Goal: Information Seeking & Learning: Learn about a topic

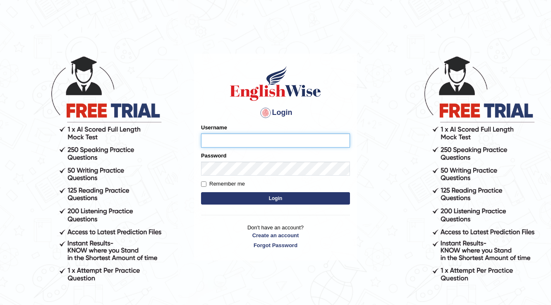
click at [226, 146] on input "Username" at bounding box center [275, 141] width 149 height 14
type input "0406027575"
click at [269, 201] on button "Login" at bounding box center [275, 198] width 149 height 12
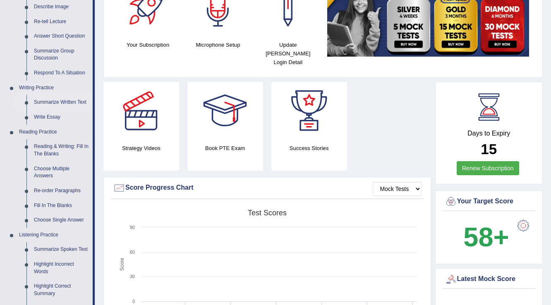
click at [55, 105] on link "Summarize Written Text" at bounding box center [61, 102] width 62 height 15
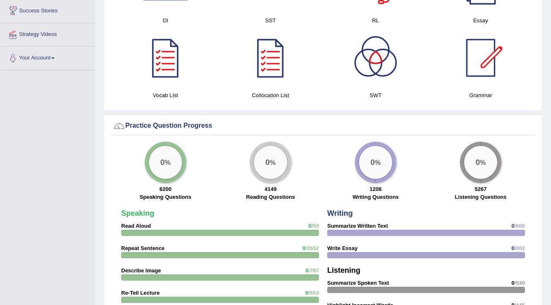
scroll to position [565, 0]
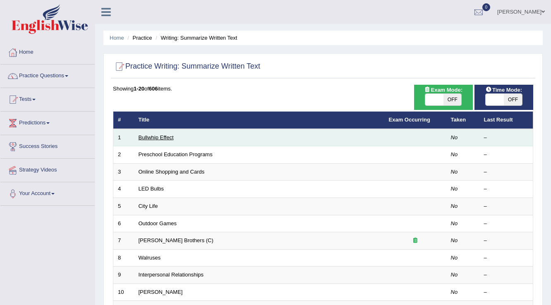
click at [156, 137] on link "Bullwhip Effect" at bounding box center [156, 137] width 35 height 6
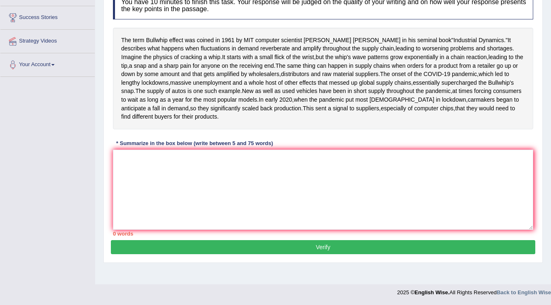
scroll to position [143, 0]
click at [169, 199] on textarea at bounding box center [323, 190] width 420 height 80
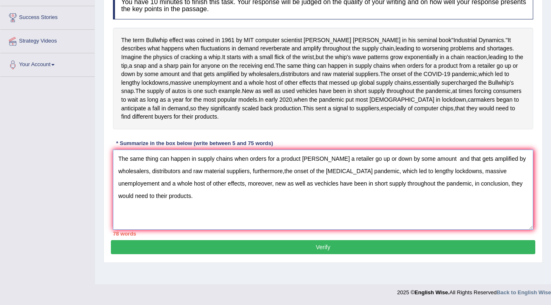
click at [318, 186] on textarea "The same thing can happen in supply chains when orders for a product fromm a re…" at bounding box center [323, 190] width 420 height 80
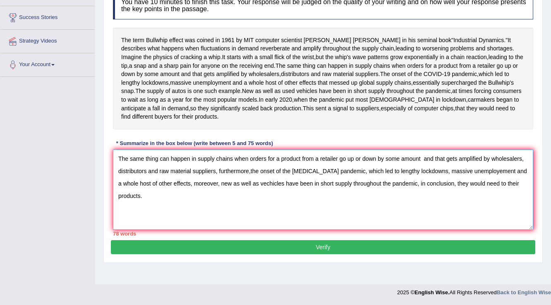
click at [250, 199] on textarea "The same thing can happen in supply chains when orders for a product from a ret…" at bounding box center [323, 190] width 420 height 80
type textarea "The same thing can happen in supply chains when orders for a product from a ret…"
click at [324, 254] on button "Verify" at bounding box center [323, 247] width 424 height 14
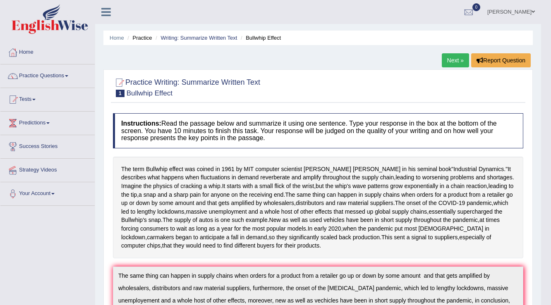
scroll to position [33, 0]
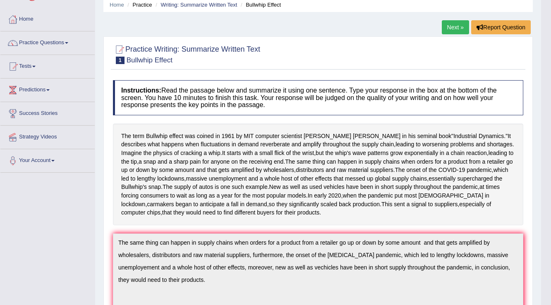
click at [55, 40] on link "Practice Questions" at bounding box center [47, 41] width 94 height 21
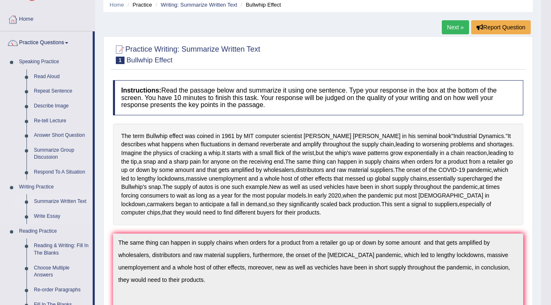
click at [79, 200] on link "Summarize Written Text" at bounding box center [61, 201] width 62 height 15
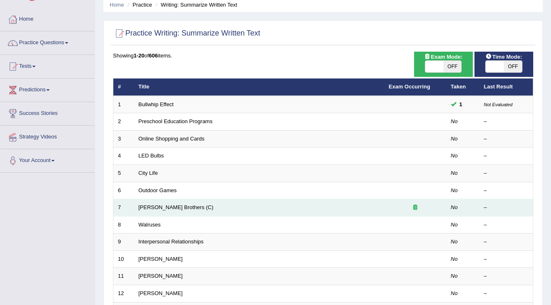
scroll to position [66, 0]
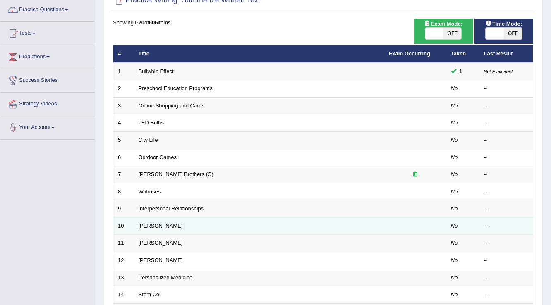
click at [163, 220] on td "[PERSON_NAME]" at bounding box center [259, 226] width 250 height 17
click at [155, 224] on link "[PERSON_NAME]" at bounding box center [161, 226] width 44 height 6
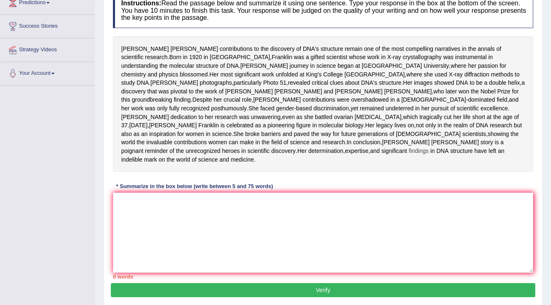
scroll to position [132, 0]
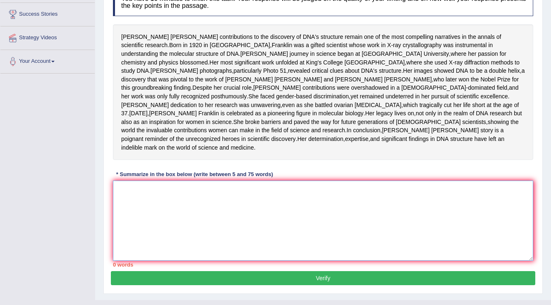
click at [117, 220] on textarea at bounding box center [323, 221] width 420 height 80
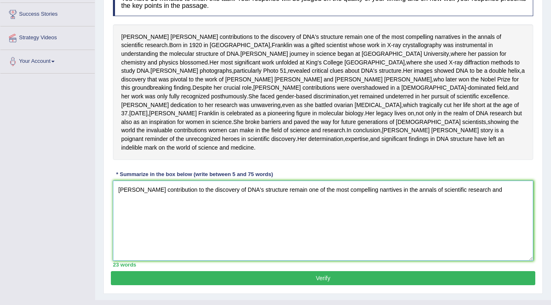
click at [493, 221] on textarea "Roseland Franklin's contribution to the discovery of DNA's structure remain one…" at bounding box center [323, 221] width 420 height 80
click at [507, 222] on textarea "Roseland Franklin's contribution to the discovery of DNA's structure remain one…" at bounding box center [323, 221] width 420 height 80
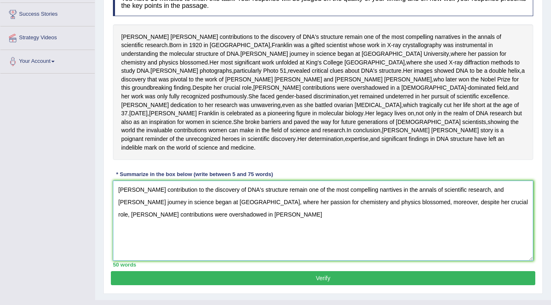
click at [241, 246] on textarea "Roseland Franklin's contribution to the discovery of DNA's structure remain one…" at bounding box center [323, 221] width 420 height 80
click at [255, 248] on textarea "Roseland Franklin's contribution to the discovery of DNA's structure remain one…" at bounding box center [323, 221] width 420 height 80
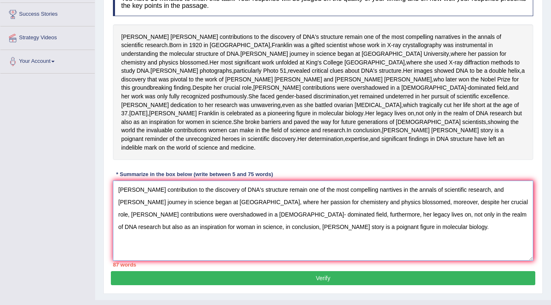
click at [419, 235] on textarea "Roseland Franklin's contribution to the discovery of DNA's structure remain one…" at bounding box center [323, 221] width 420 height 80
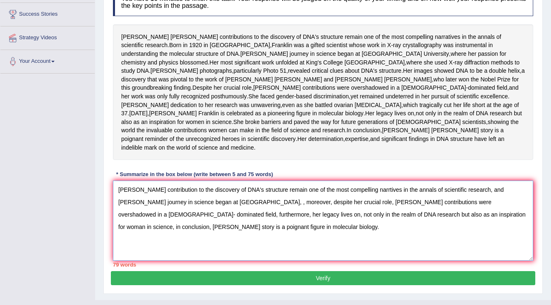
click at [273, 235] on textarea "Roseland Franklin's contribution to the discovery of DNA's structure remain one…" at bounding box center [323, 221] width 420 height 80
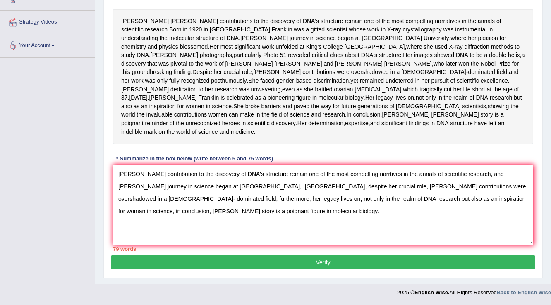
scroll to position [181, 0]
type textarea "Roseland Franklin's contribution to the discovery of DNA's structure remain one…"
click at [323, 263] on button "Verify" at bounding box center [323, 263] width 424 height 14
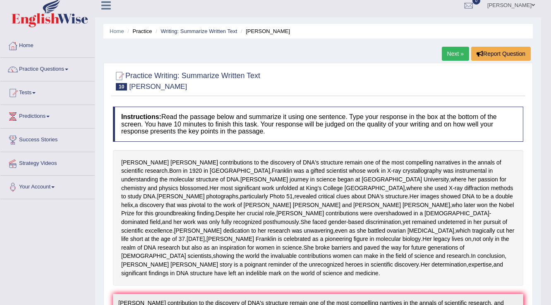
scroll to position [0, 0]
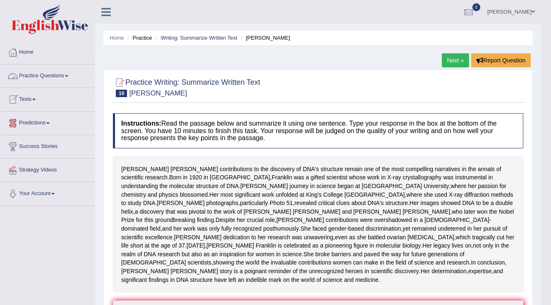
click at [41, 74] on link "Practice Questions" at bounding box center [47, 75] width 94 height 21
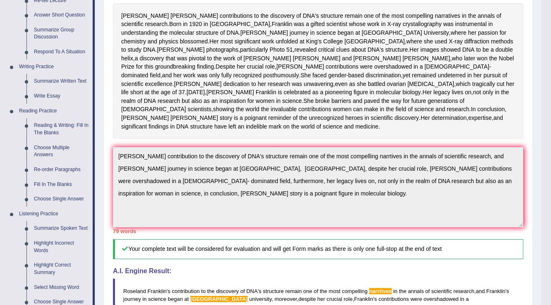
scroll to position [165, 0]
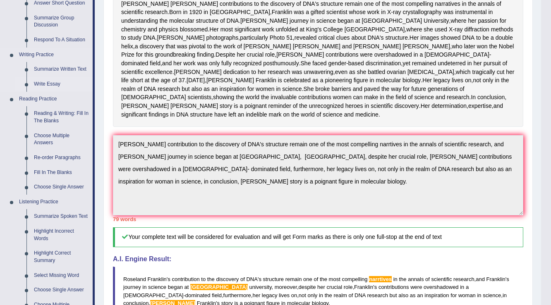
click at [42, 82] on link "Write Essay" at bounding box center [61, 84] width 62 height 15
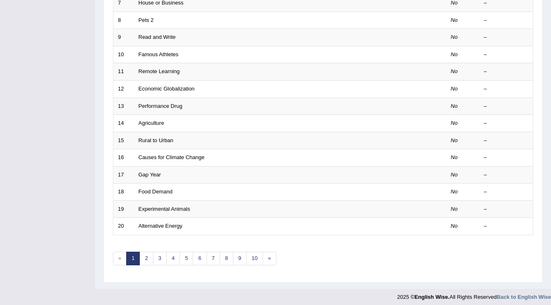
scroll to position [240, 0]
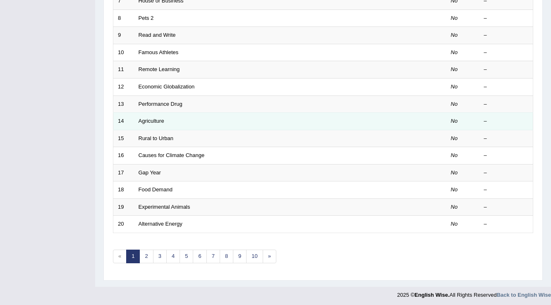
click at [144, 115] on td "Agriculture" at bounding box center [259, 121] width 250 height 17
click at [148, 118] on link "Agriculture" at bounding box center [152, 121] width 26 height 6
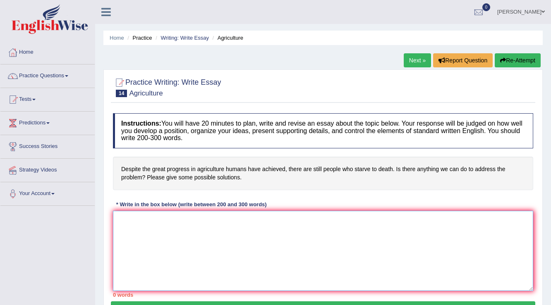
click at [117, 216] on textarea at bounding box center [323, 251] width 420 height 80
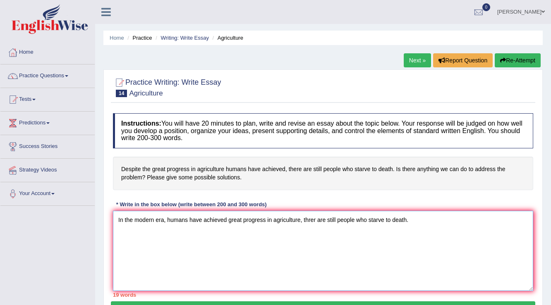
click at [314, 219] on textarea "In the modern era, humans have achieved great progress in agriculture, threr ar…" at bounding box center [323, 251] width 420 height 80
click at [315, 218] on textarea "In the modern era, humans have achieved great progress in agriculture, threr ar…" at bounding box center [323, 251] width 420 height 80
click at [410, 217] on textarea "In the modern era, humans have achieved great progress in agriculture, there ar…" at bounding box center [323, 251] width 420 height 80
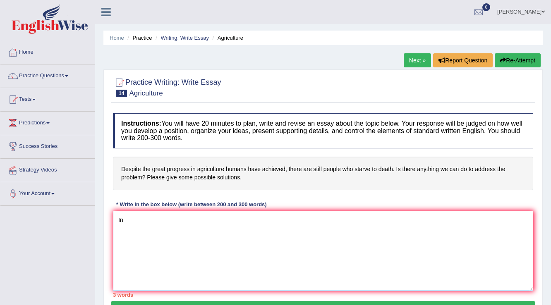
type textarea "I"
click at [50, 72] on link "Practice Questions" at bounding box center [47, 75] width 94 height 21
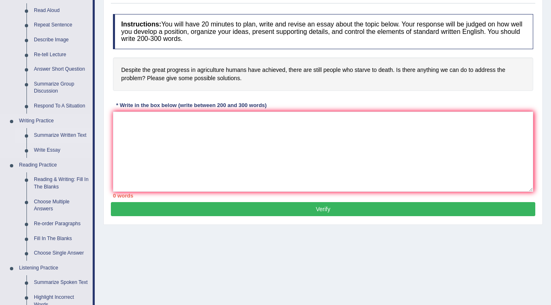
scroll to position [66, 0]
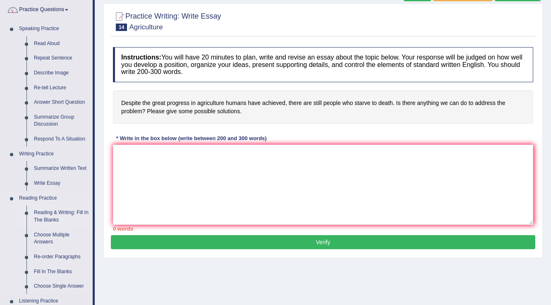
click at [54, 213] on link "Reading & Writing: Fill In The Blanks" at bounding box center [61, 217] width 62 height 22
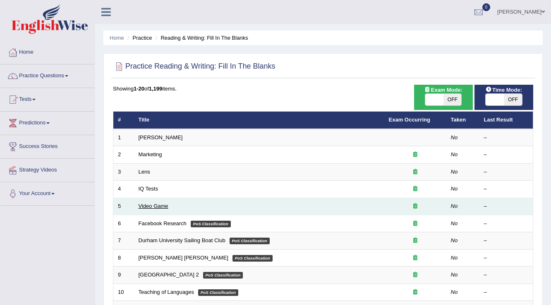
click at [153, 205] on link "Video Game" at bounding box center [154, 206] width 30 height 6
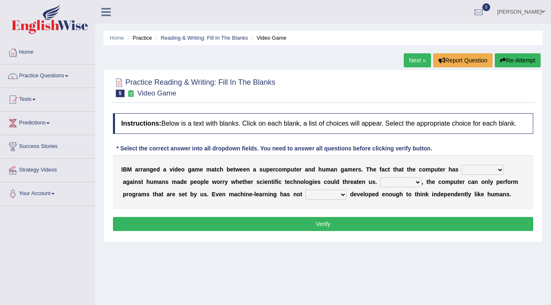
click at [499, 169] on select "competed fought acted challenged" at bounding box center [483, 170] width 42 height 10
select select "challenged"
click at [462, 165] on select "competed fought acted challenged" at bounding box center [483, 170] width 42 height 10
click at [416, 182] on select "Moreover However Thus So" at bounding box center [400, 182] width 41 height 10
select select "However"
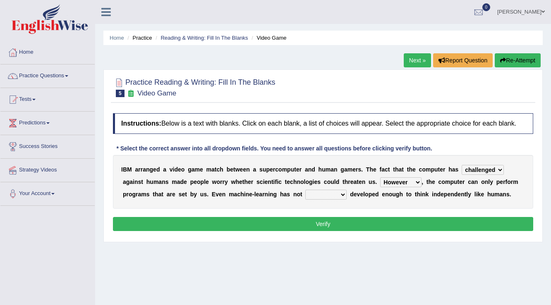
click at [380, 177] on select "Moreover However Thus So" at bounding box center [400, 182] width 41 height 10
click at [341, 194] on select "yet still only just" at bounding box center [325, 195] width 41 height 10
select select "only"
click at [305, 190] on select "yet still only just" at bounding box center [325, 195] width 41 height 10
click at [324, 226] on button "Verify" at bounding box center [323, 224] width 420 height 14
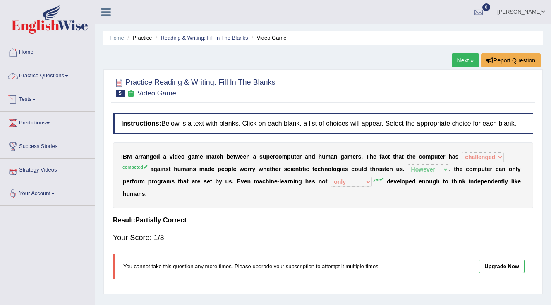
click at [53, 74] on link "Practice Questions" at bounding box center [47, 75] width 94 height 21
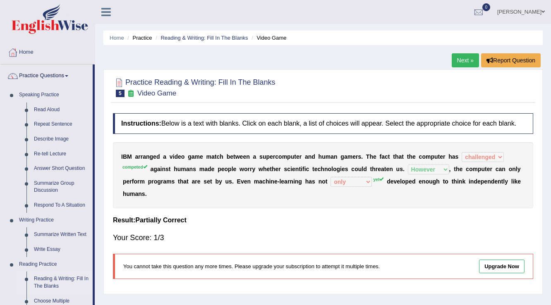
click at [48, 276] on link "Reading & Writing: Fill In The Blanks" at bounding box center [61, 283] width 62 height 22
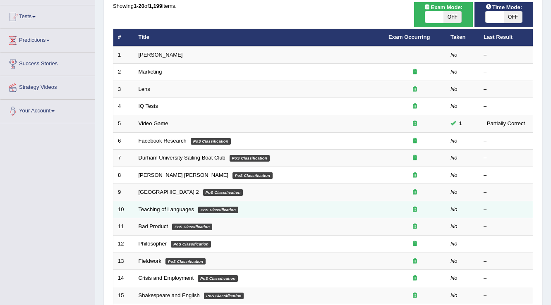
scroll to position [99, 0]
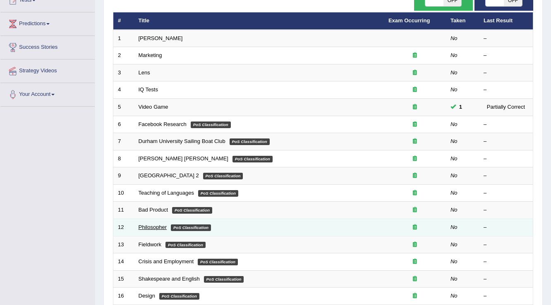
click at [149, 228] on link "Philosopher" at bounding box center [153, 227] width 29 height 6
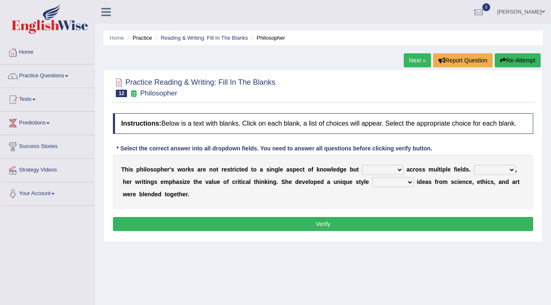
click at [400, 170] on select "constrain contain assemble extend" at bounding box center [382, 170] width 41 height 10
select select "extend"
click at [362, 165] on select "constrain contain assemble extend" at bounding box center [382, 170] width 41 height 10
click at [510, 169] on select "Rather So Moreover Likely" at bounding box center [494, 170] width 41 height 10
select select "Moreover"
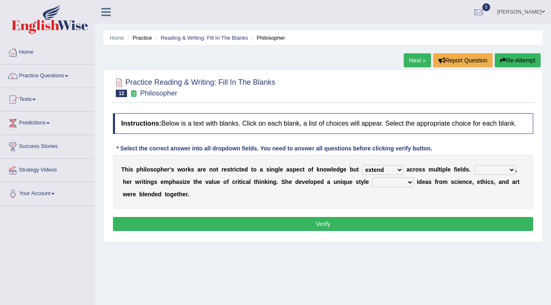
click at [474, 165] on select "Rather So Moreover Likely" at bounding box center [494, 170] width 41 height 10
click at [408, 180] on select "in that that which in which" at bounding box center [392, 182] width 41 height 10
click at [372, 177] on select "in that that which in which" at bounding box center [392, 182] width 41 height 10
click at [409, 181] on select "in that that which in which" at bounding box center [392, 182] width 41 height 10
select select "in which"
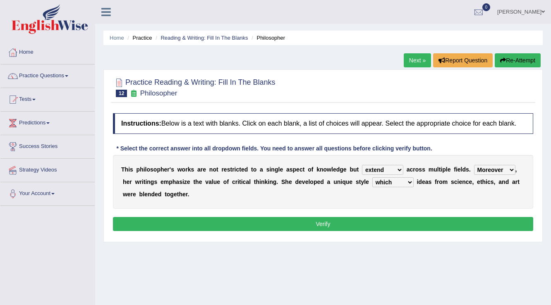
click at [372, 177] on select "in that that which in which" at bounding box center [392, 182] width 41 height 10
click at [320, 222] on button "Verify" at bounding box center [323, 224] width 420 height 14
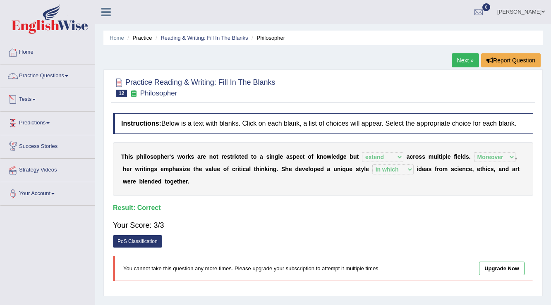
click at [59, 74] on link "Practice Questions" at bounding box center [47, 75] width 94 height 21
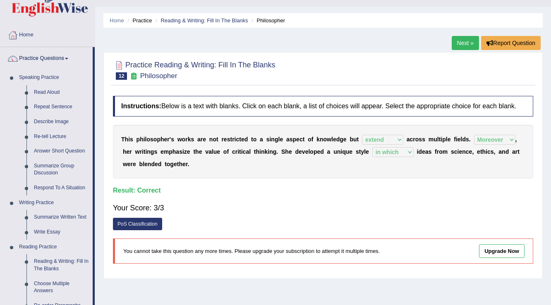
scroll to position [33, 0]
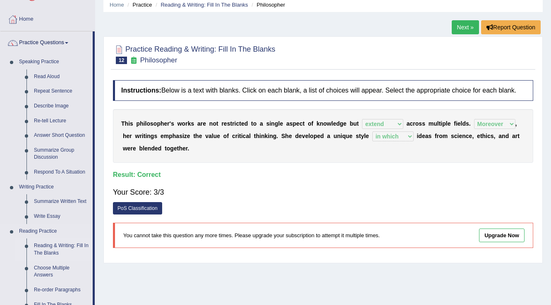
click at [46, 246] on link "Reading & Writing: Fill In The Blanks" at bounding box center [61, 250] width 62 height 22
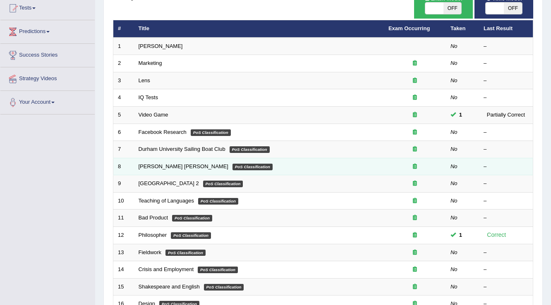
scroll to position [99, 0]
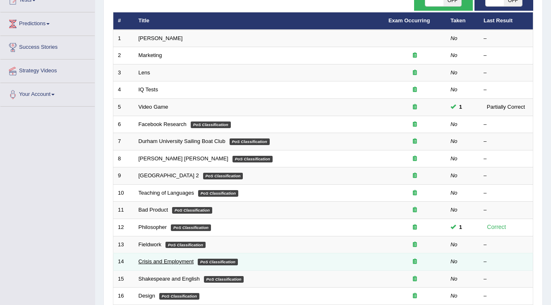
click at [159, 260] on link "Crisis and Employment" at bounding box center [166, 261] width 55 height 6
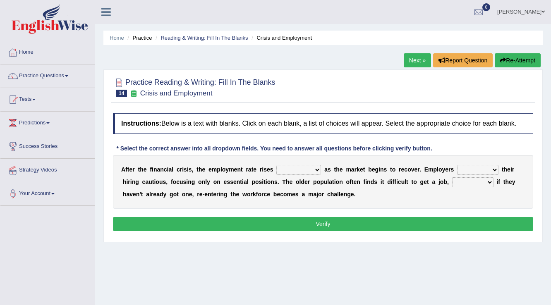
click at [316, 170] on select "normally conversely strenuously sharply" at bounding box center [298, 170] width 45 height 10
select select "sharply"
click at [276, 165] on select "normally conversely strenuously sharply" at bounding box center [298, 170] width 45 height 10
click at [496, 167] on select "keeping kept keep are kept" at bounding box center [477, 170] width 41 height 10
select select "are kept"
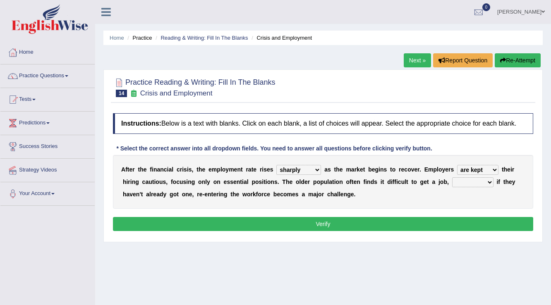
click at [457, 165] on select "keeping kept keep are kept" at bounding box center [477, 170] width 41 height 10
click at [488, 181] on select "although while then because" at bounding box center [472, 182] width 41 height 10
select select "although"
click at [452, 177] on select "although while then because" at bounding box center [472, 182] width 41 height 10
click at [323, 220] on button "Verify" at bounding box center [323, 224] width 420 height 14
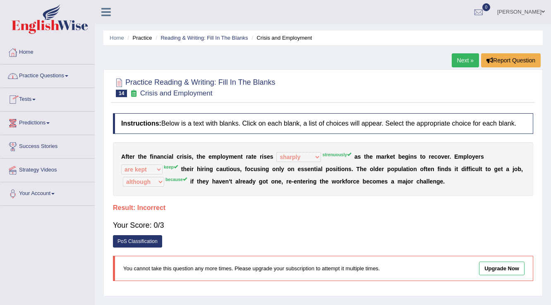
click at [48, 77] on link "Practice Questions" at bounding box center [47, 75] width 94 height 21
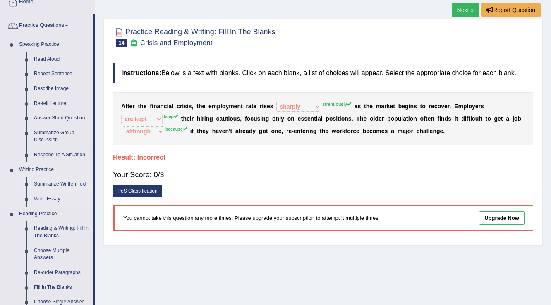
scroll to position [66, 0]
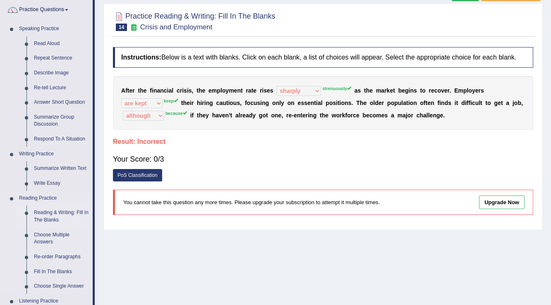
click at [61, 213] on link "Reading & Writing: Fill In The Blanks" at bounding box center [61, 217] width 62 height 22
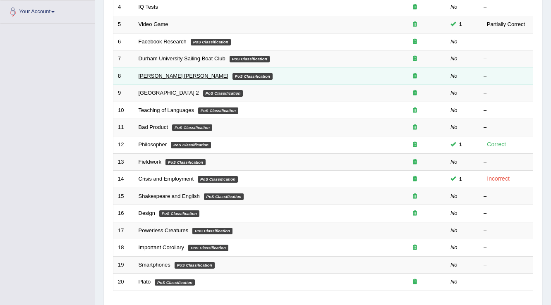
scroll to position [199, 0]
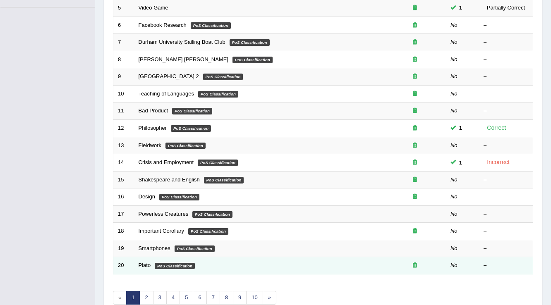
click at [141, 260] on td "Plato PoS Classification" at bounding box center [259, 265] width 250 height 17
click at [141, 264] on link "Plato" at bounding box center [145, 265] width 12 height 6
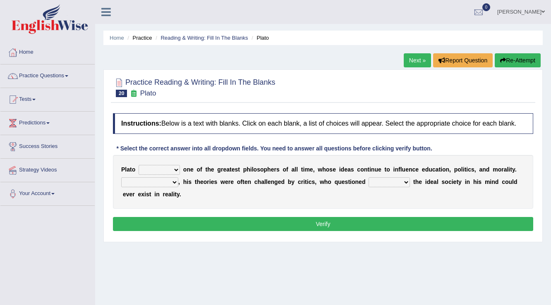
click at [174, 169] on select "keeps comes claims remains" at bounding box center [159, 170] width 41 height 10
select select "keeps"
click at [139, 165] on select "keeps comes claims remains" at bounding box center [159, 170] width 41 height 10
click at [175, 180] on select "Notwithstanding So However Whatever" at bounding box center [149, 182] width 57 height 10
select select "However"
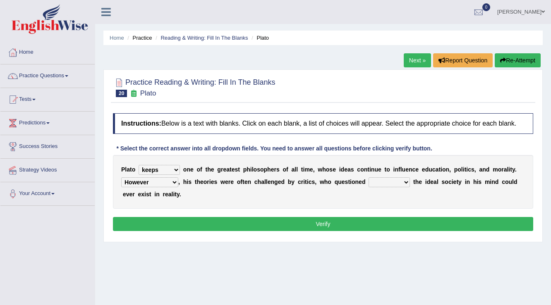
click at [121, 177] on select "Notwithstanding So However Whatever" at bounding box center [149, 182] width 57 height 10
click at [405, 180] on select "which what that whether" at bounding box center [388, 182] width 41 height 10
select select "that"
click at [368, 177] on select "which what that whether" at bounding box center [388, 182] width 41 height 10
click at [324, 218] on button "Verify" at bounding box center [323, 224] width 420 height 14
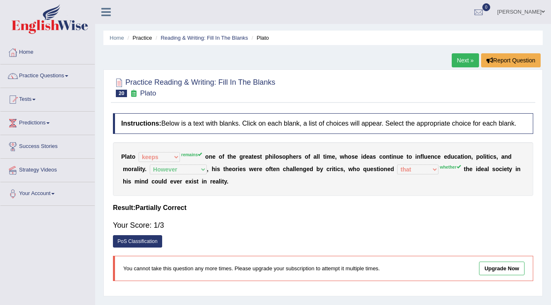
click at [56, 74] on link "Practice Questions" at bounding box center [47, 75] width 94 height 21
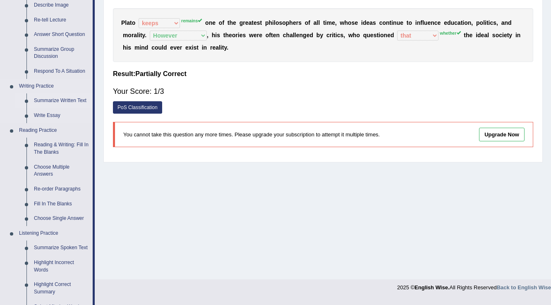
scroll to position [165, 0]
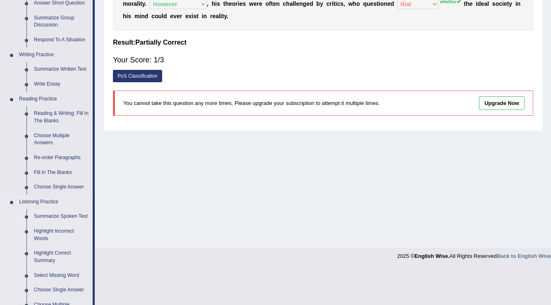
click at [73, 216] on link "Summarize Spoken Text" at bounding box center [61, 216] width 62 height 15
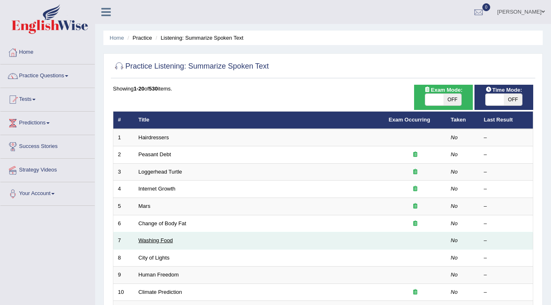
click at [150, 239] on link "Washing Food" at bounding box center [156, 240] width 34 height 6
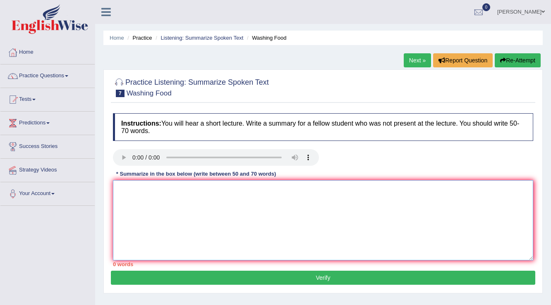
click at [117, 185] on textarea at bounding box center [323, 220] width 420 height 80
click at [114, 184] on textarea at bounding box center [323, 220] width 420 height 80
click at [120, 187] on textarea "This lecture was talking about food safety" at bounding box center [323, 220] width 420 height 80
click at [116, 188] on textarea "this lecture was talking about food safety" at bounding box center [323, 220] width 420 height 80
click at [152, 187] on textarea "In this lecture was talking about food safety" at bounding box center [323, 220] width 420 height 80
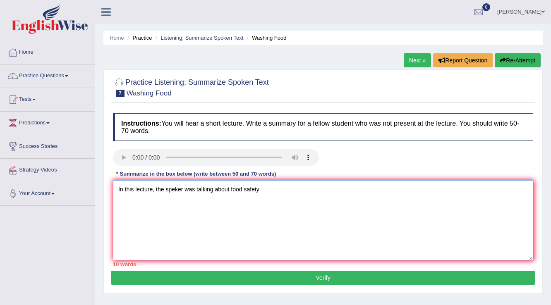
click at [174, 189] on textarea "In this lecture, the speker was talking about food safety" at bounding box center [323, 220] width 420 height 80
click at [262, 187] on textarea "In this lecture, the speaker was talking about food safety" at bounding box center [323, 220] width 420 height 80
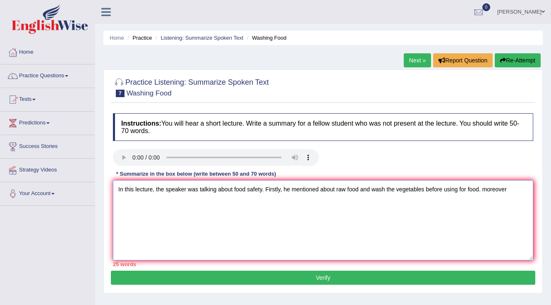
click at [485, 189] on textarea "In this lecture, the speaker was talking about food safety. Firstly, he mention…" at bounding box center [323, 220] width 420 height 80
click at [505, 189] on textarea "In this lecture, the speaker was talking about food safety. Firstly, he mention…" at bounding box center [323, 220] width 420 height 80
click at [506, 188] on textarea "In this lecture, the speaker was talking about food safety. Firstly, he mention…" at bounding box center [323, 220] width 420 height 80
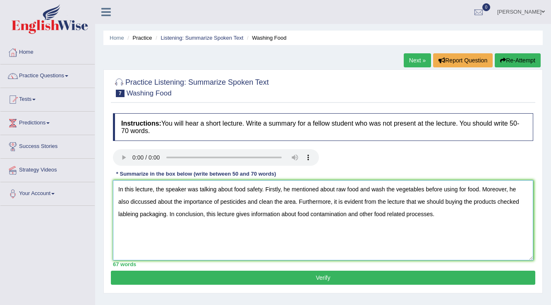
type textarea "In this lecture, the speaker was talking about food safety. Firstly, he mention…"
click at [323, 279] on button "Verify" at bounding box center [323, 278] width 424 height 14
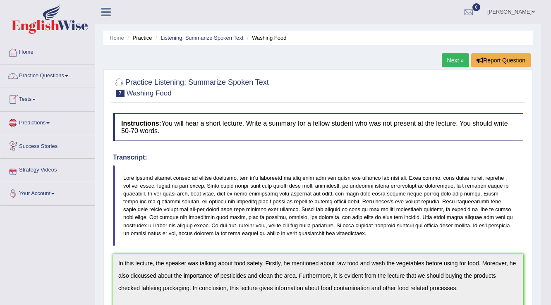
click at [53, 74] on link "Practice Questions" at bounding box center [47, 75] width 94 height 21
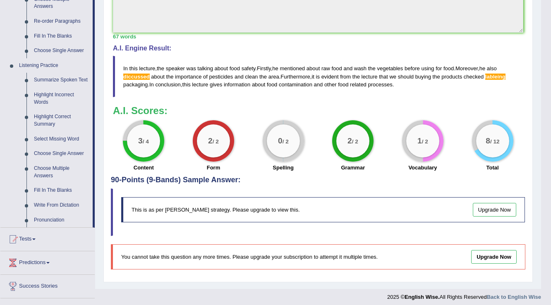
scroll to position [331, 0]
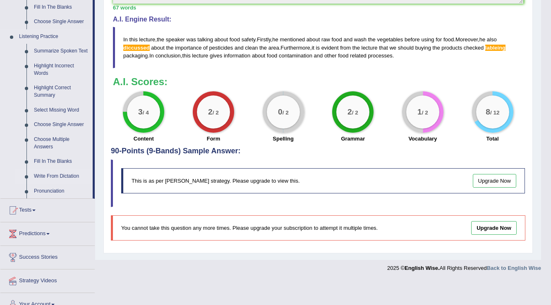
click at [50, 174] on link "Write From Dictation" at bounding box center [61, 176] width 62 height 15
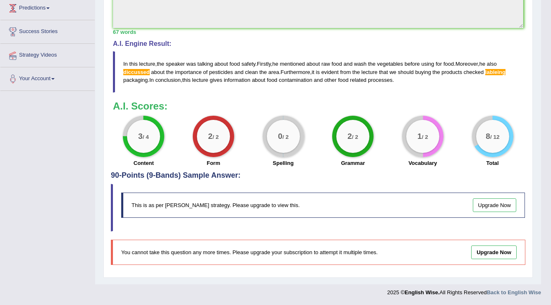
scroll to position [304, 0]
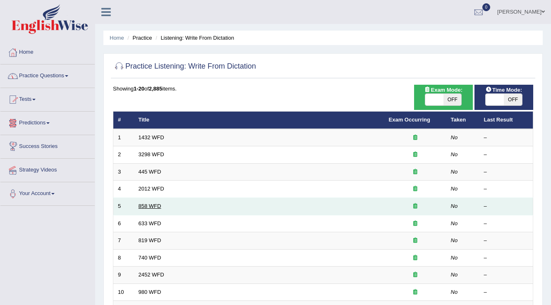
click at [146, 207] on link "858 WFD" at bounding box center [150, 206] width 23 height 6
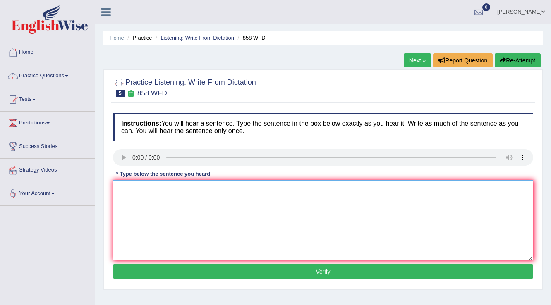
click at [120, 184] on textarea at bounding box center [323, 220] width 420 height 80
type textarea "t"
type textarea "The internship effect in his intresting historian."
click at [320, 270] on button "Verify" at bounding box center [323, 272] width 420 height 14
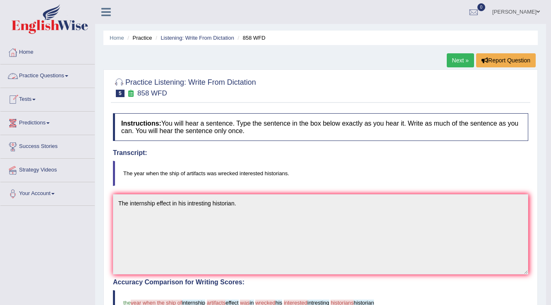
click at [56, 77] on link "Practice Questions" at bounding box center [47, 75] width 94 height 21
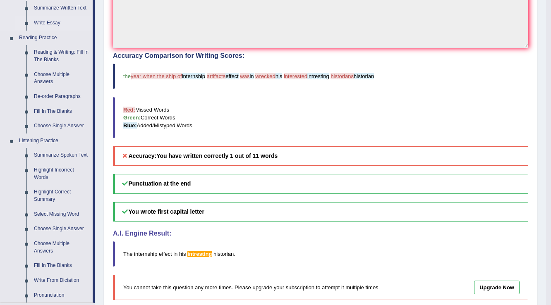
scroll to position [232, 0]
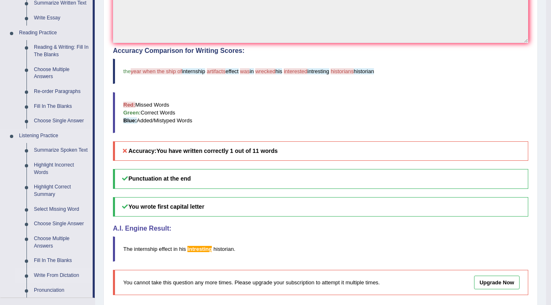
click at [47, 275] on link "Write From Dictation" at bounding box center [61, 275] width 62 height 15
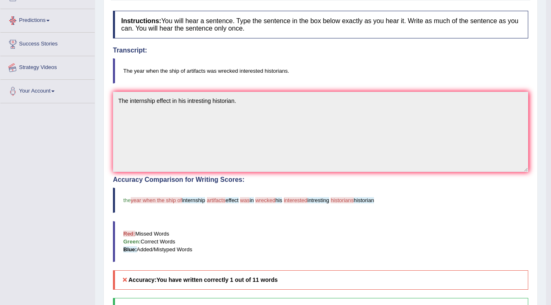
scroll to position [110, 0]
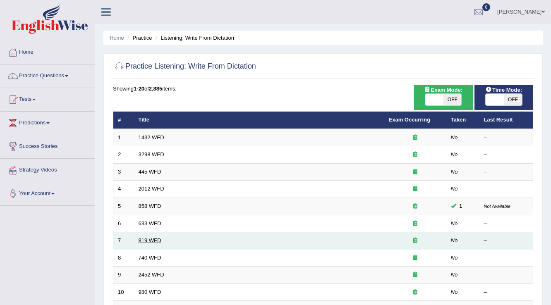
click at [153, 238] on link "819 WFD" at bounding box center [150, 240] width 23 height 6
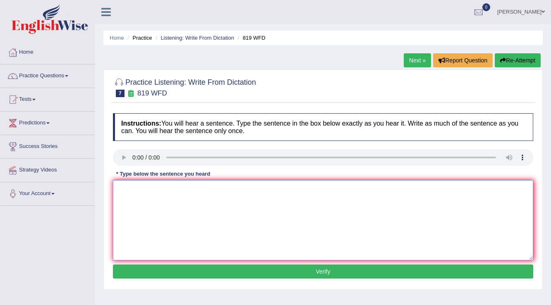
click at [116, 187] on textarea at bounding box center [323, 220] width 420 height 80
type textarea "plans to continue go through interview guidelines"
click at [323, 270] on button "Verify" at bounding box center [323, 272] width 420 height 14
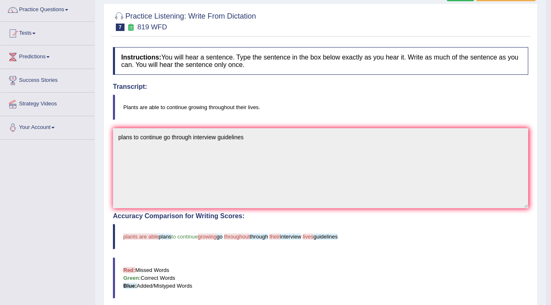
scroll to position [33, 0]
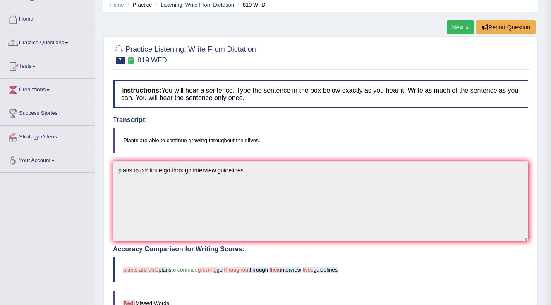
click at [43, 46] on link "Practice Questions" at bounding box center [47, 41] width 94 height 21
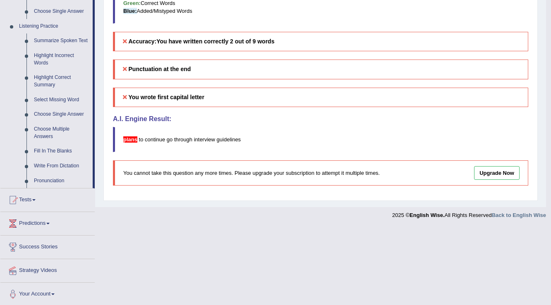
scroll to position [342, 0]
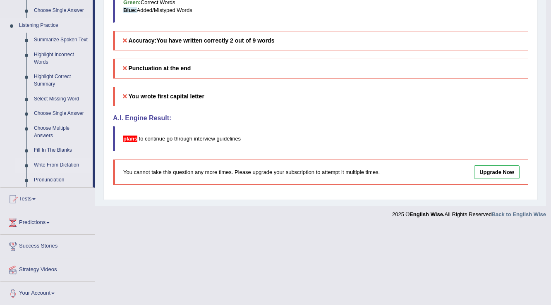
click at [53, 163] on link "Write From Dictation" at bounding box center [61, 165] width 62 height 15
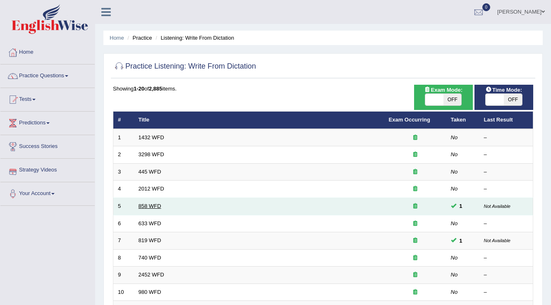
click at [144, 203] on link "858 WFD" at bounding box center [150, 206] width 23 height 6
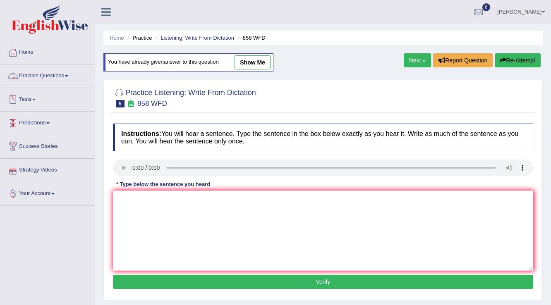
click at [56, 76] on link "Practice Questions" at bounding box center [47, 75] width 94 height 21
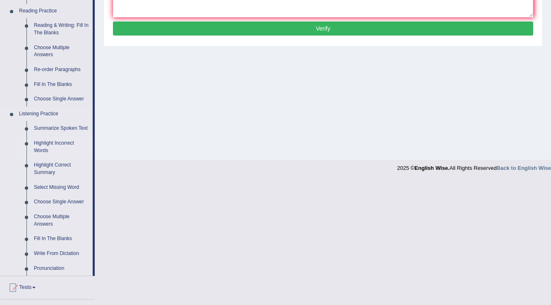
scroll to position [265, 0]
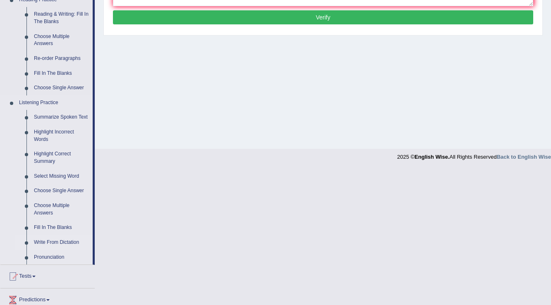
click at [56, 244] on link "Write From Dictation" at bounding box center [61, 242] width 62 height 15
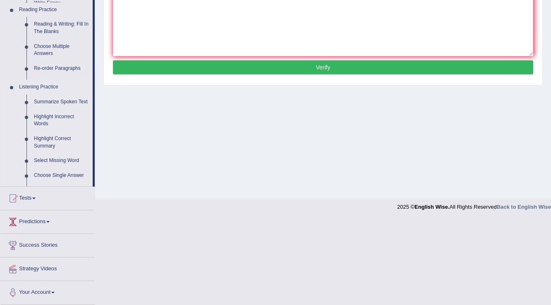
scroll to position [129, 0]
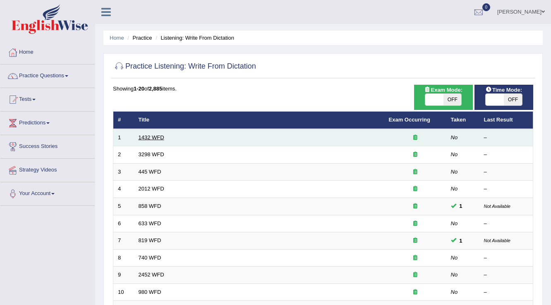
click at [146, 136] on link "1432 WFD" at bounding box center [152, 137] width 26 height 6
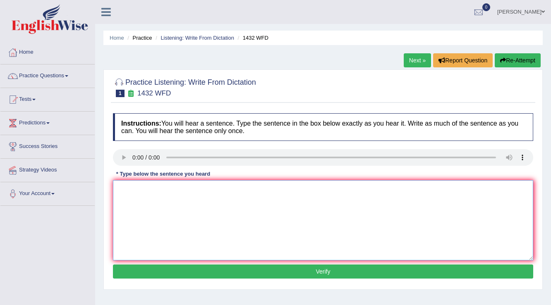
click at [114, 184] on textarea at bounding box center [323, 220] width 420 height 80
click at [118, 187] on textarea at bounding box center [323, 220] width 420 height 80
type textarea "More physical activity is beneficial for your health"
click at [324, 268] on button "Verify" at bounding box center [323, 272] width 420 height 14
